Goal: Check status: Check status

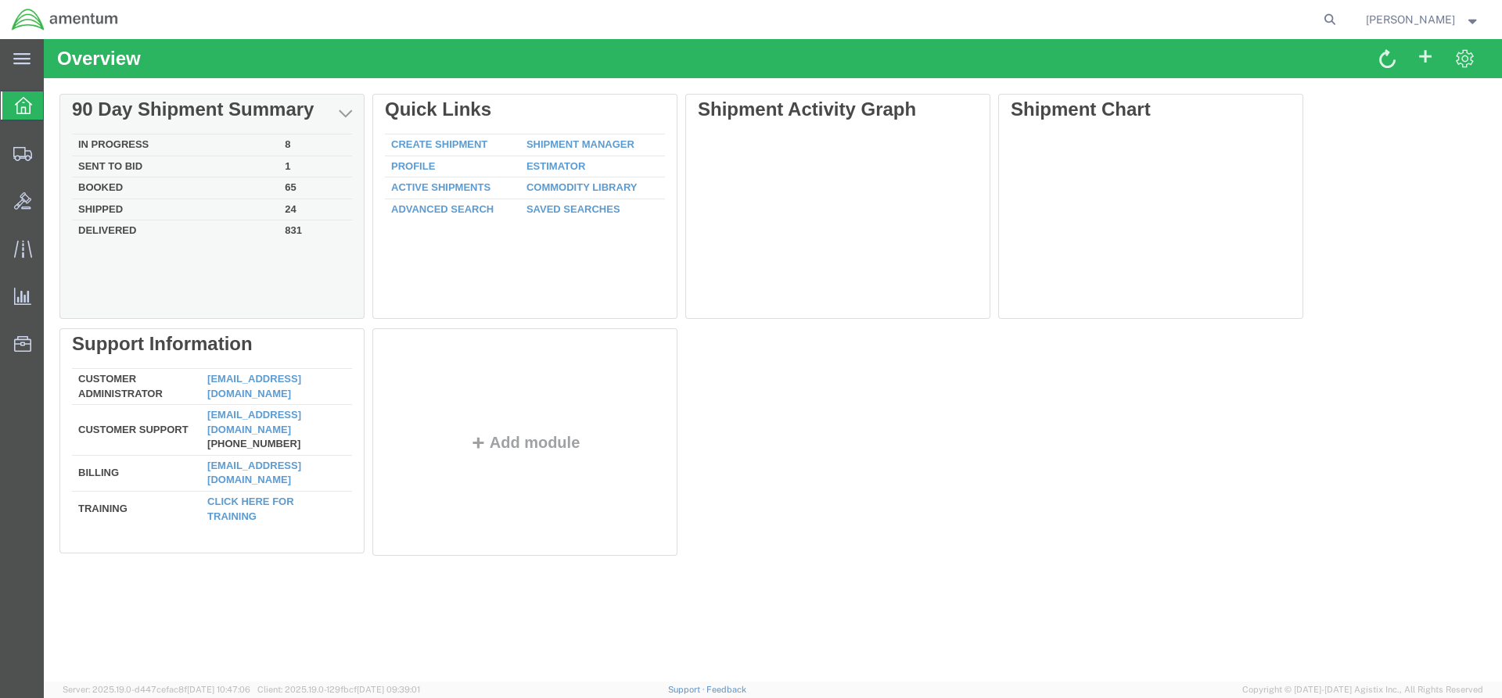
click at [116, 233] on td "Delivered" at bounding box center [175, 230] width 206 height 18
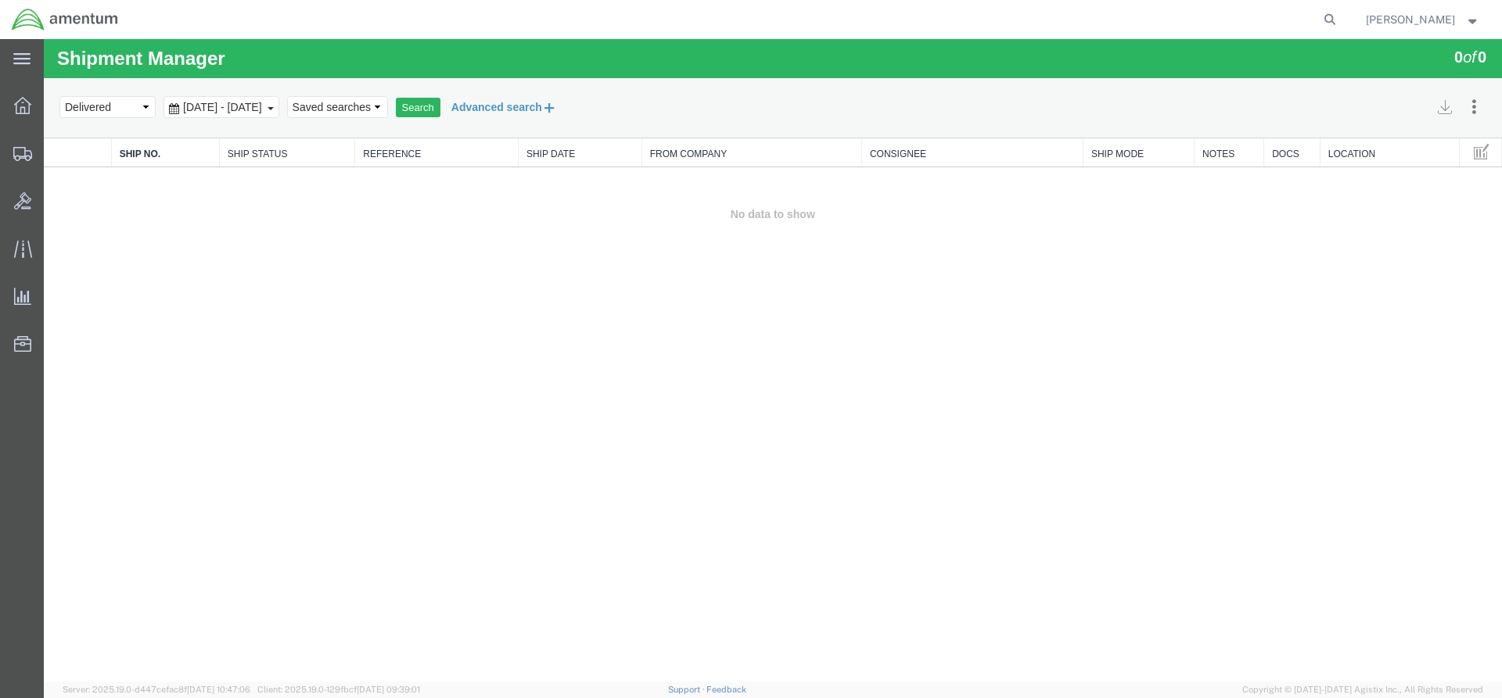
click at [537, 106] on button "Advanced search" at bounding box center [503, 107] width 127 height 27
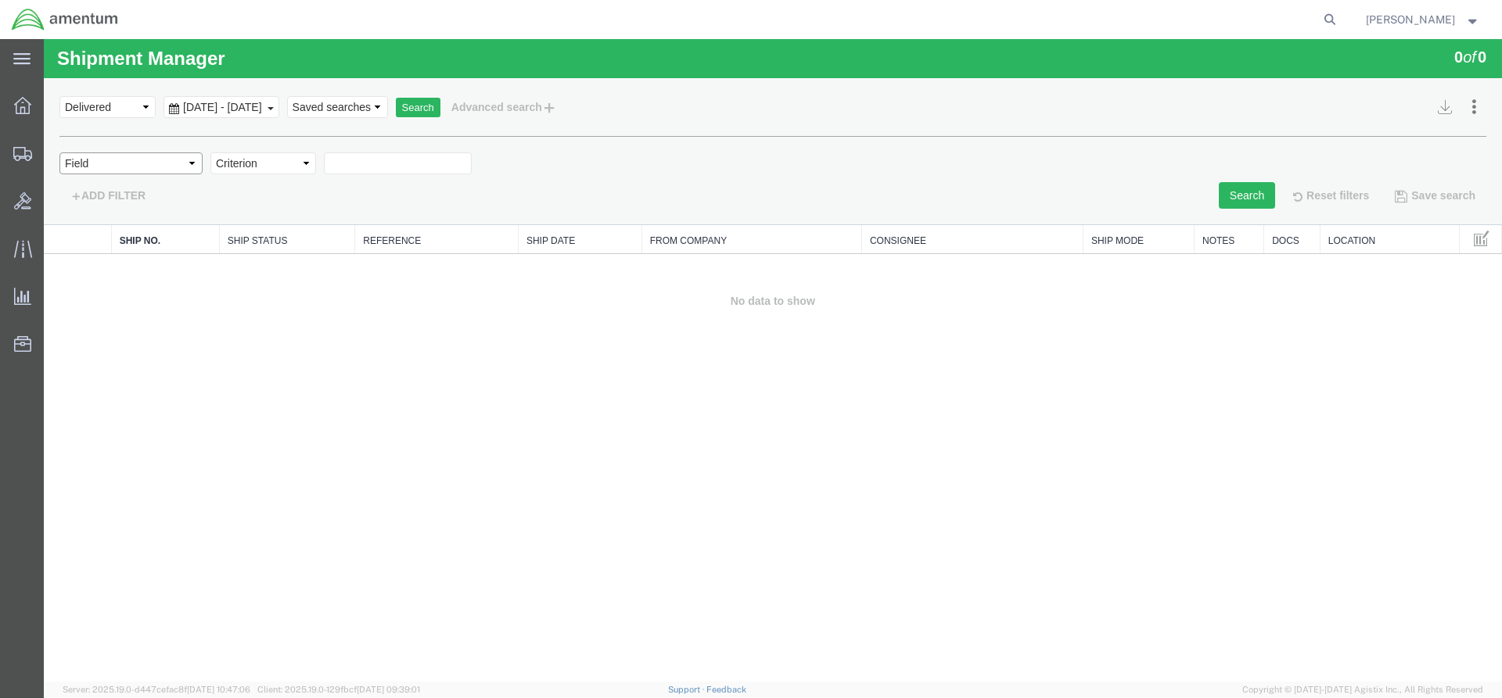
select select "shiprefnumber"
click at [345, 162] on input "text" at bounding box center [398, 164] width 148 height 22
type input "55862006"
click at [1240, 196] on button "Search" at bounding box center [1246, 195] width 56 height 27
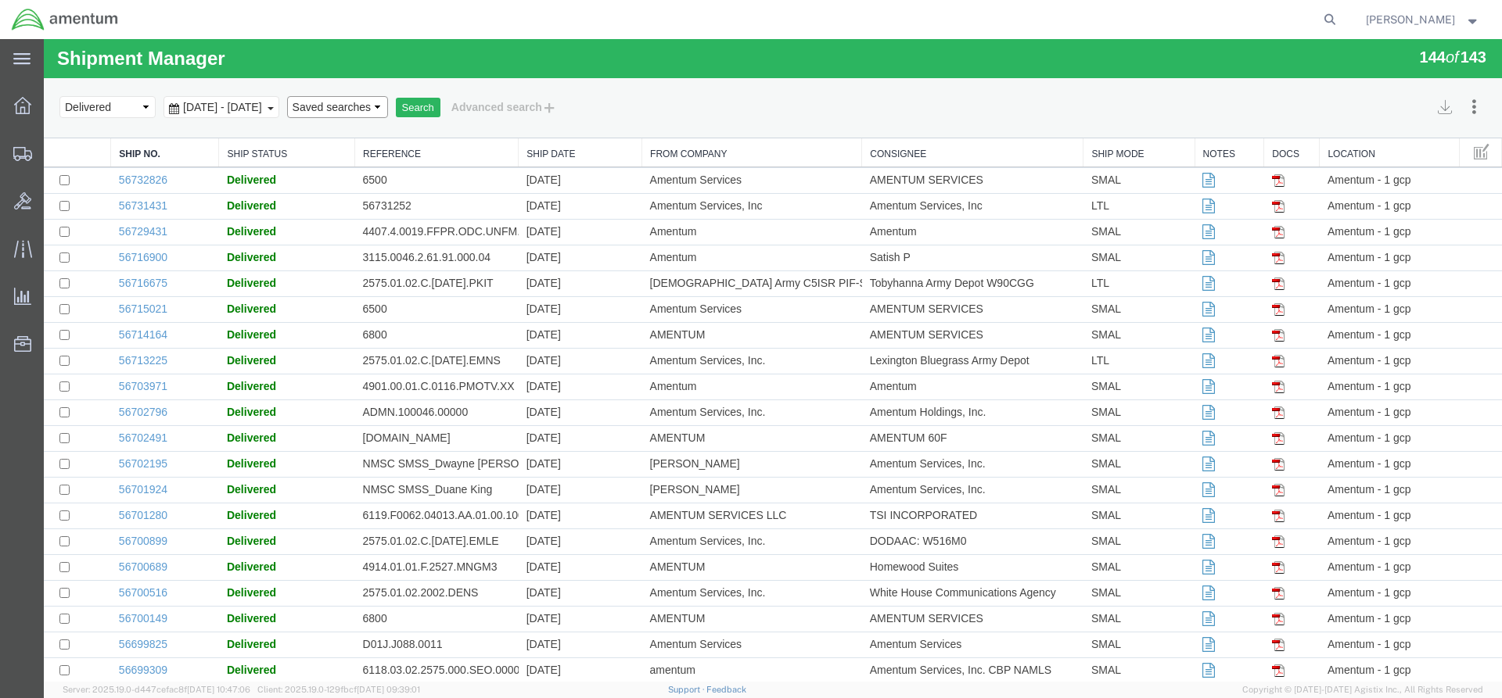
scroll to position [2890, 0]
